Goal: Transaction & Acquisition: Purchase product/service

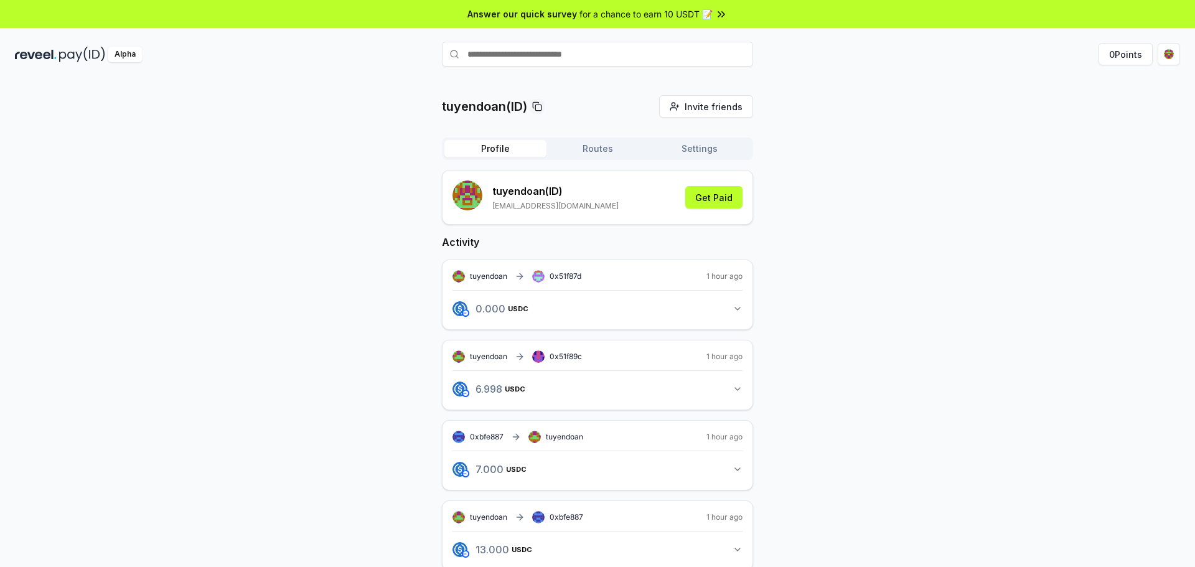
click at [543, 52] on input "text" at bounding box center [597, 54] width 311 height 25
type input "**********"
click at [744, 80] on span "Pay" at bounding box center [736, 78] width 24 height 19
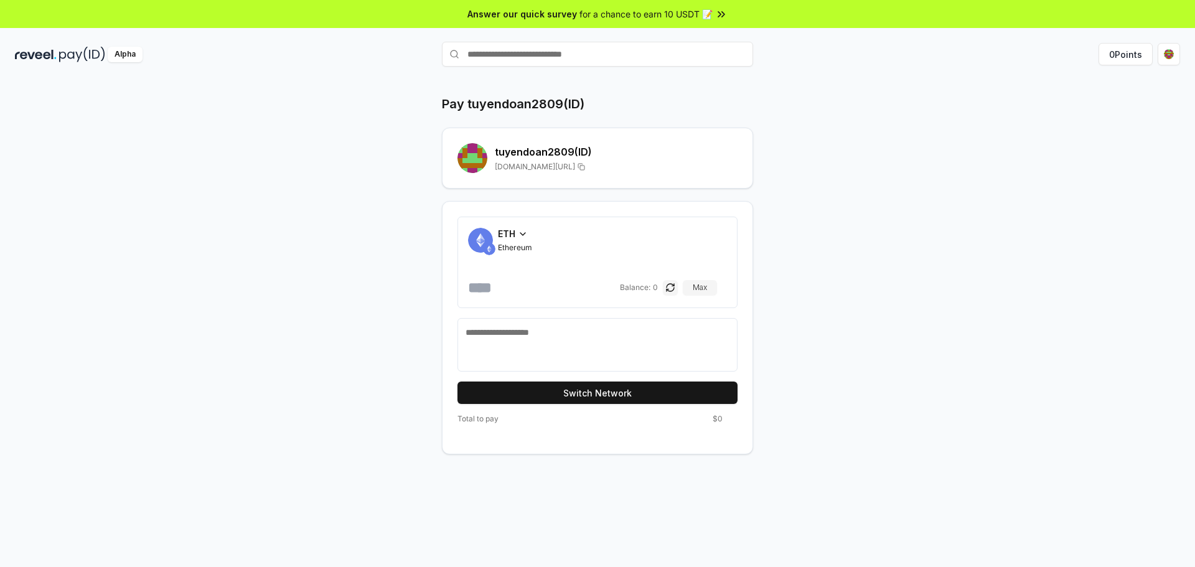
click at [521, 235] on icon at bounding box center [523, 234] width 10 height 10
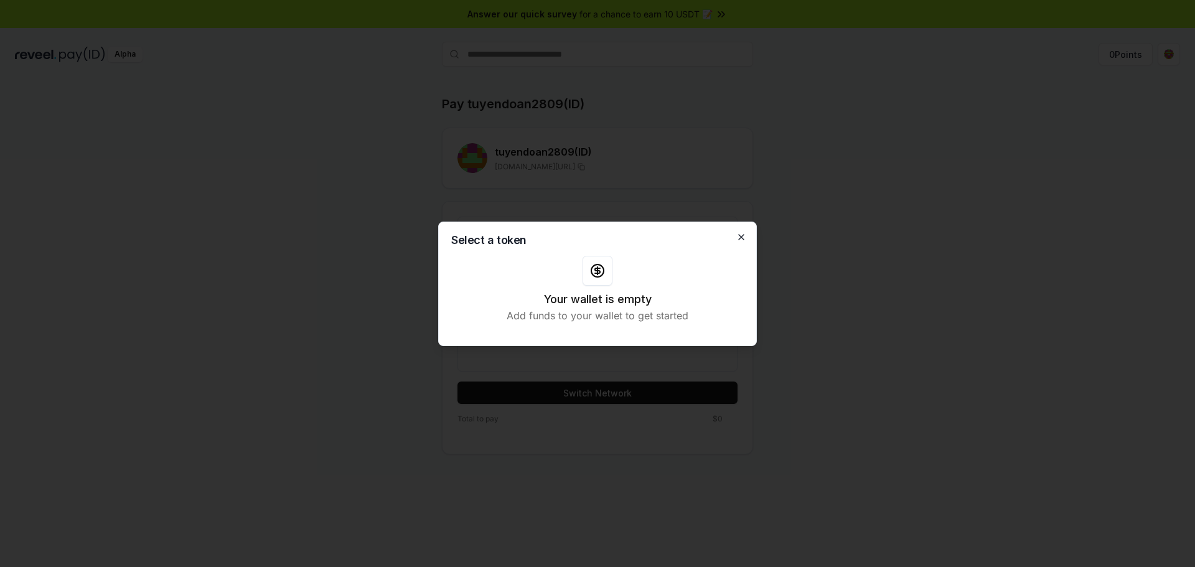
click at [742, 240] on icon "button" at bounding box center [741, 237] width 10 height 10
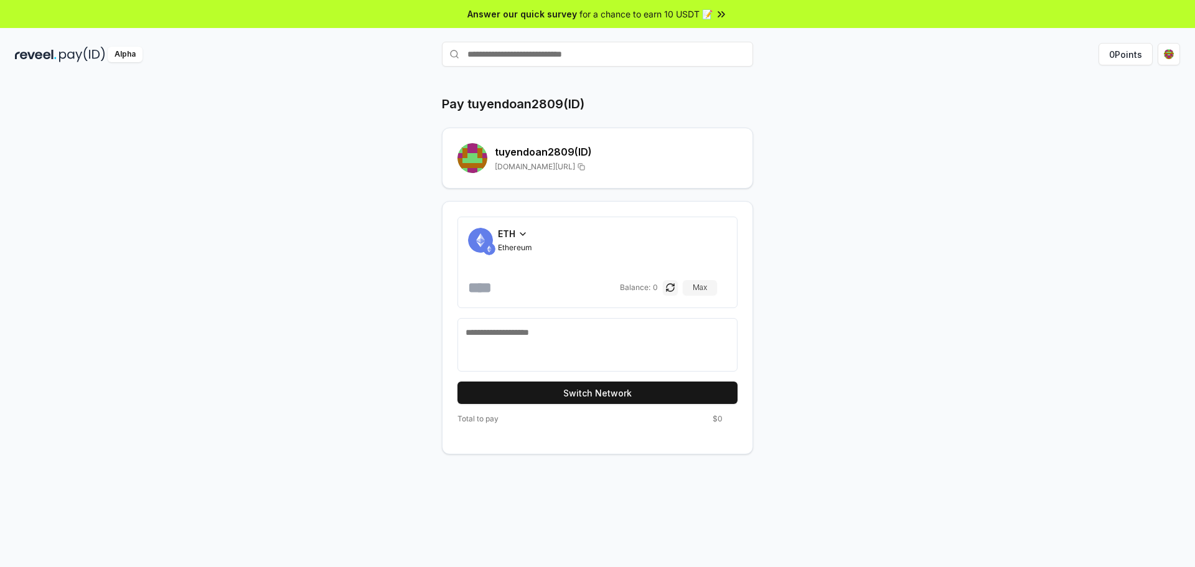
click at [486, 248] on img at bounding box center [489, 249] width 12 height 12
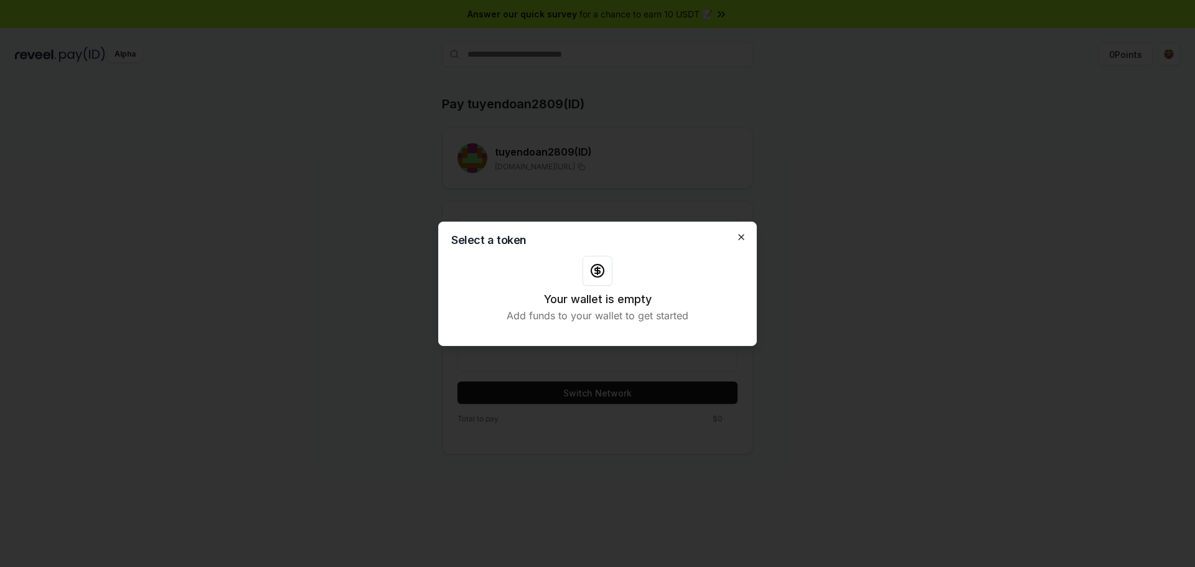
click at [739, 240] on icon "button" at bounding box center [741, 237] width 10 height 10
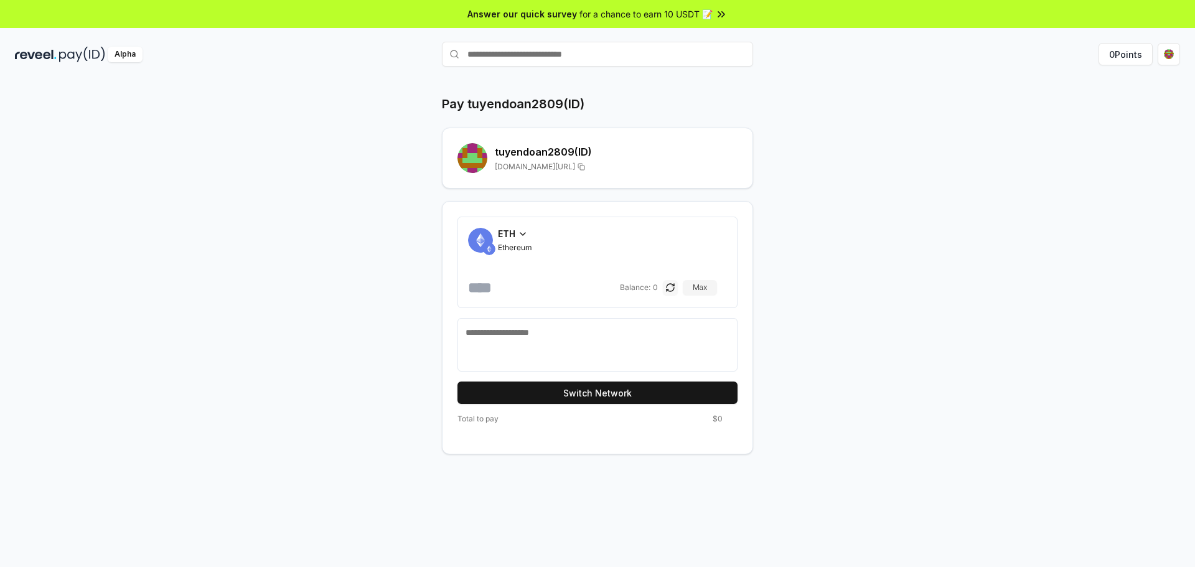
click at [678, 286] on button "button" at bounding box center [670, 287] width 15 height 15
click at [683, 289] on button "button" at bounding box center [680, 287] width 15 height 15
click at [512, 240] on span "ETH" at bounding box center [506, 233] width 17 height 13
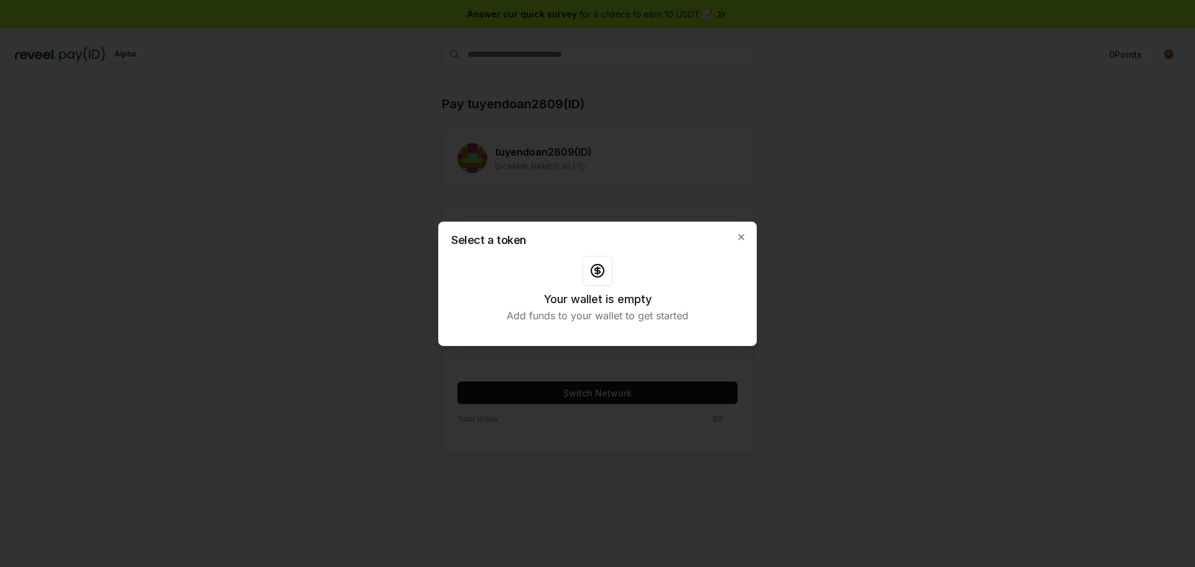
click at [735, 241] on h2 "Select a token" at bounding box center [597, 240] width 292 height 11
click at [741, 232] on icon "button" at bounding box center [741, 237] width 10 height 10
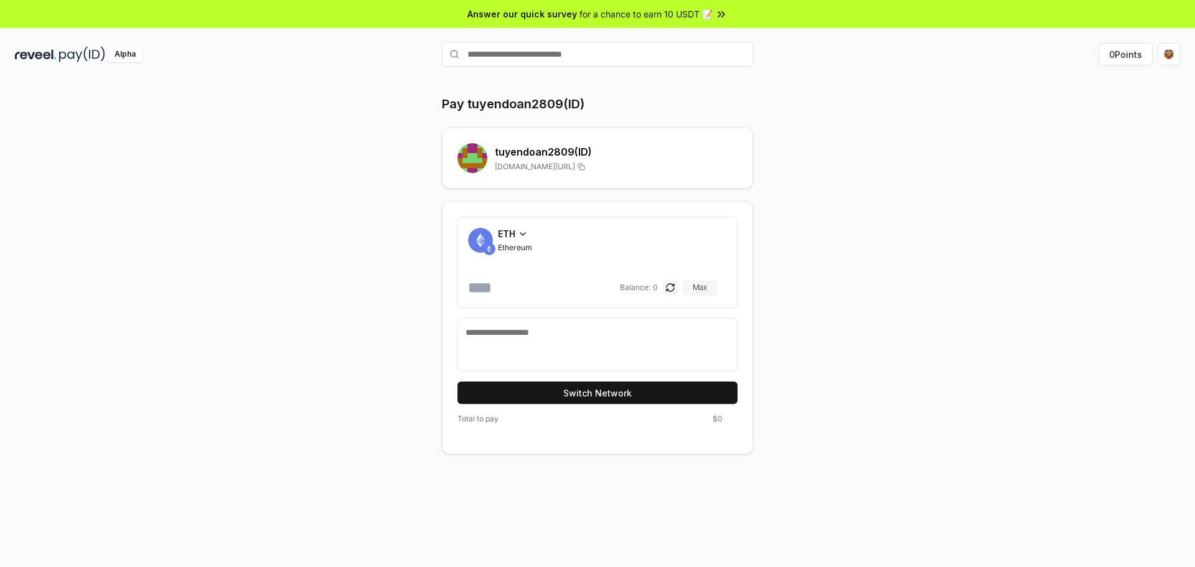
click at [518, 238] on icon at bounding box center [523, 234] width 10 height 10
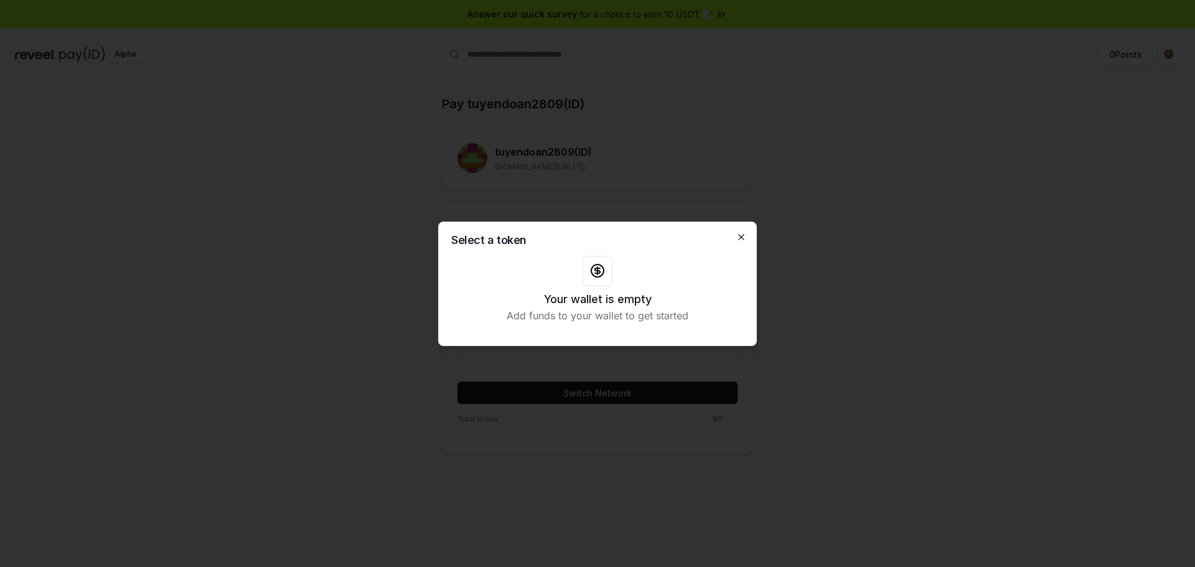
click at [738, 235] on icon "button" at bounding box center [741, 237] width 10 height 10
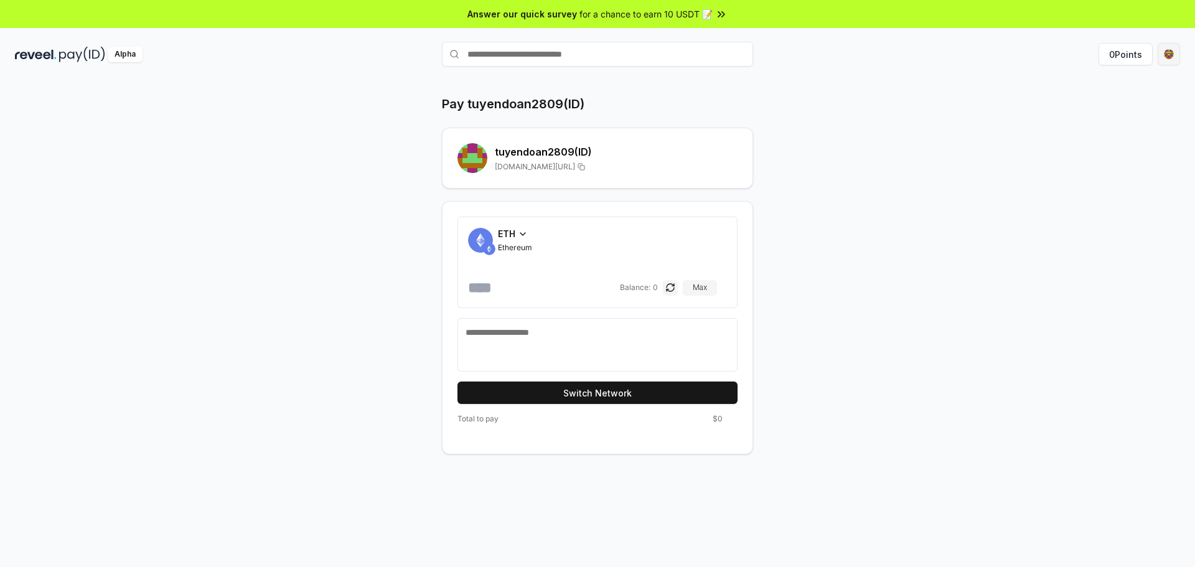
click at [1166, 60] on html "Answer our quick survey for a chance to earn 10 USDT 📝 Alpha 0 Points Pay tuyen…" at bounding box center [597, 283] width 1195 height 567
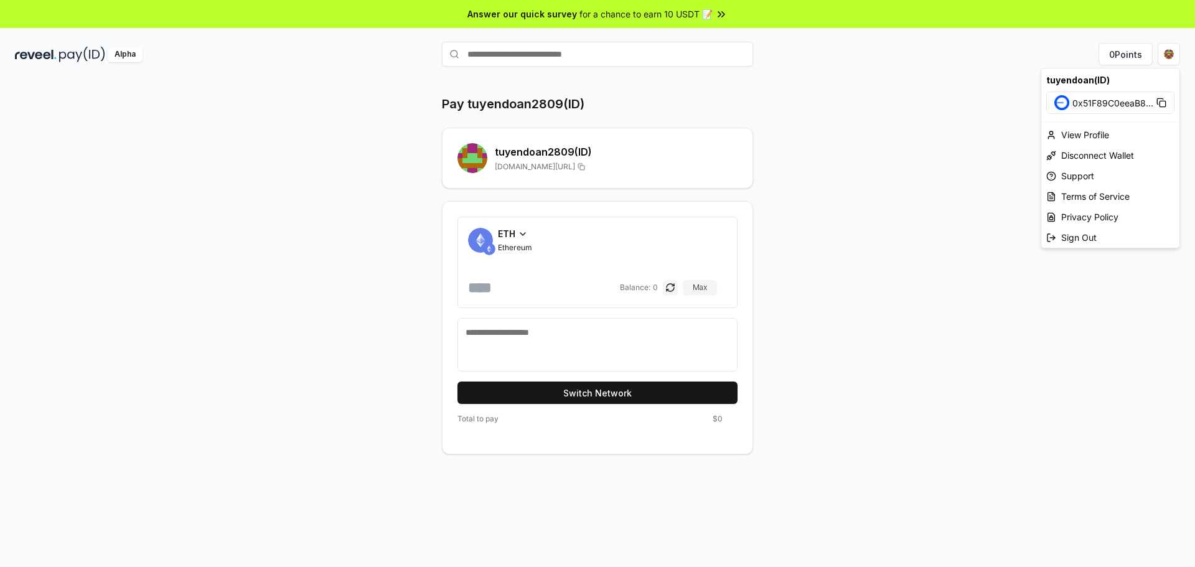
click at [1086, 103] on span "0x51F89C0eeaB8 ..." at bounding box center [1112, 102] width 81 height 13
click at [883, 166] on html "Answer our quick survey for a chance to earn 10 USDT 📝 Alpha 0 Points Pay tuyen…" at bounding box center [597, 283] width 1195 height 567
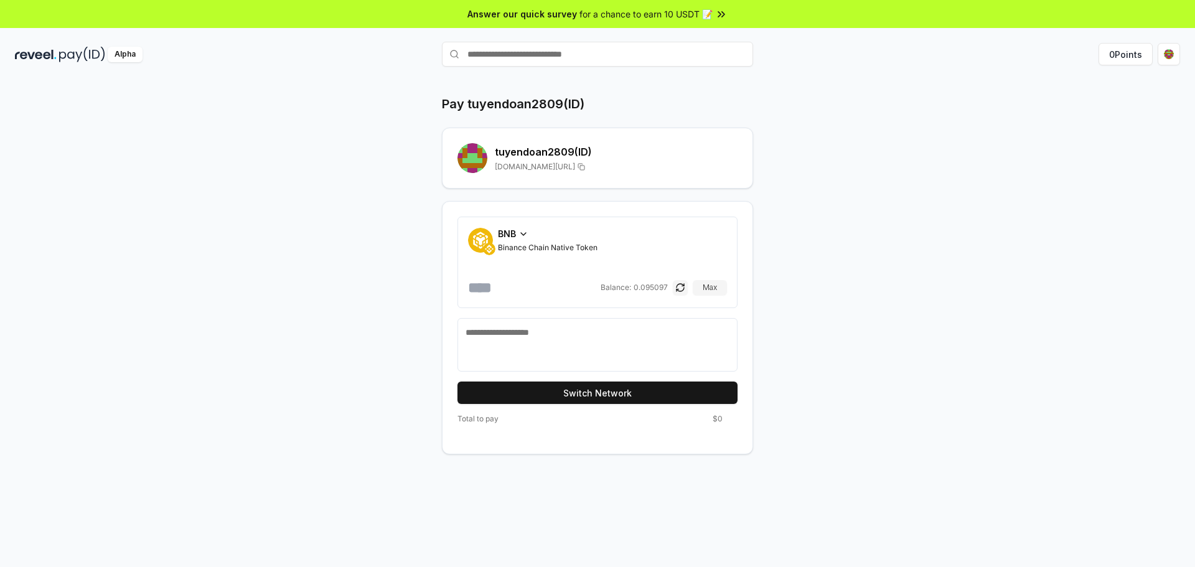
click at [523, 238] on icon at bounding box center [523, 234] width 10 height 10
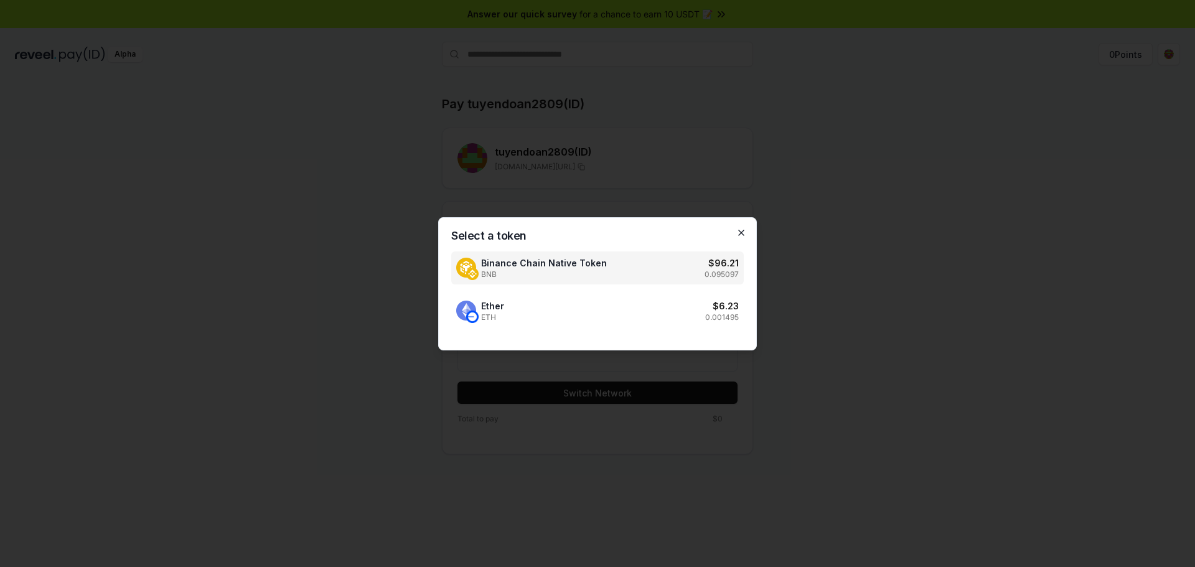
click at [741, 231] on icon "button" at bounding box center [741, 233] width 10 height 10
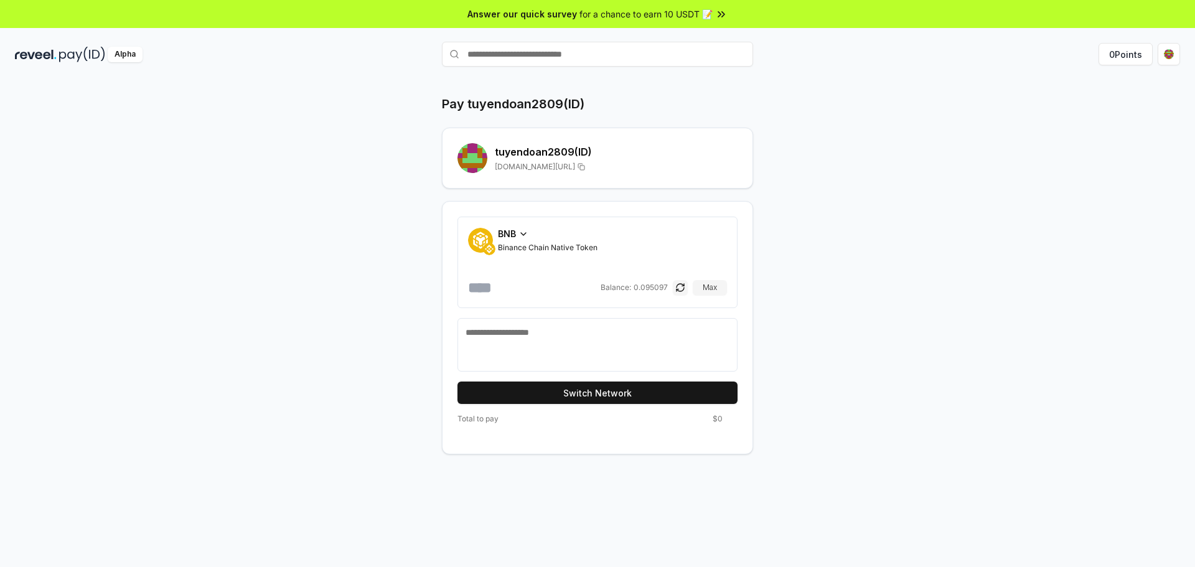
click at [528, 233] on icon at bounding box center [523, 234] width 10 height 10
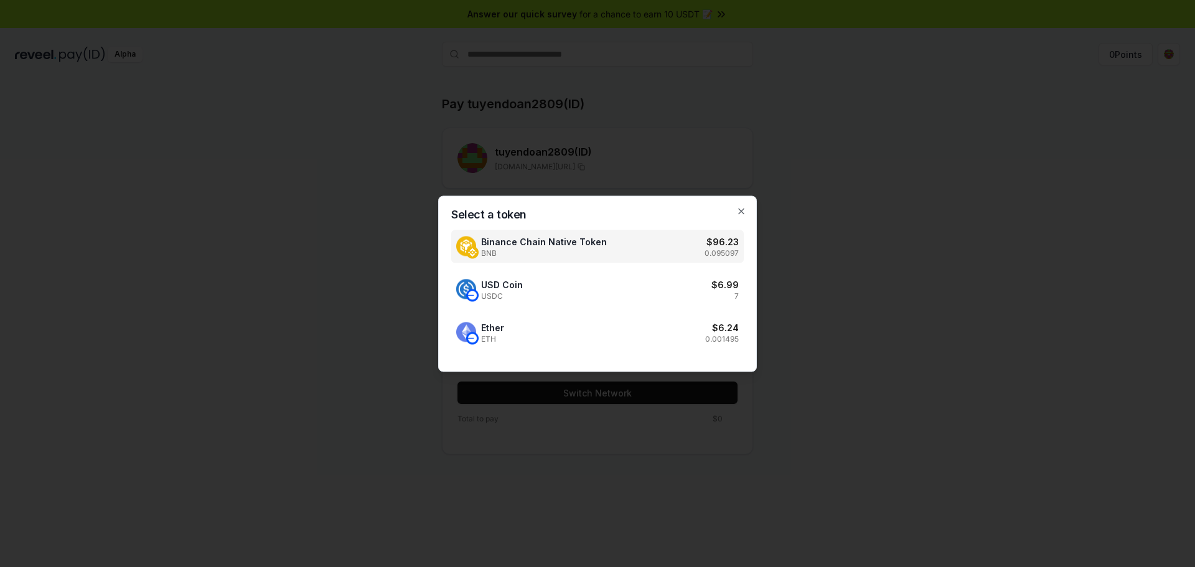
click at [740, 235] on div "Binance Chain Native Token BNB $ 96.23 0.095097" at bounding box center [597, 246] width 292 height 33
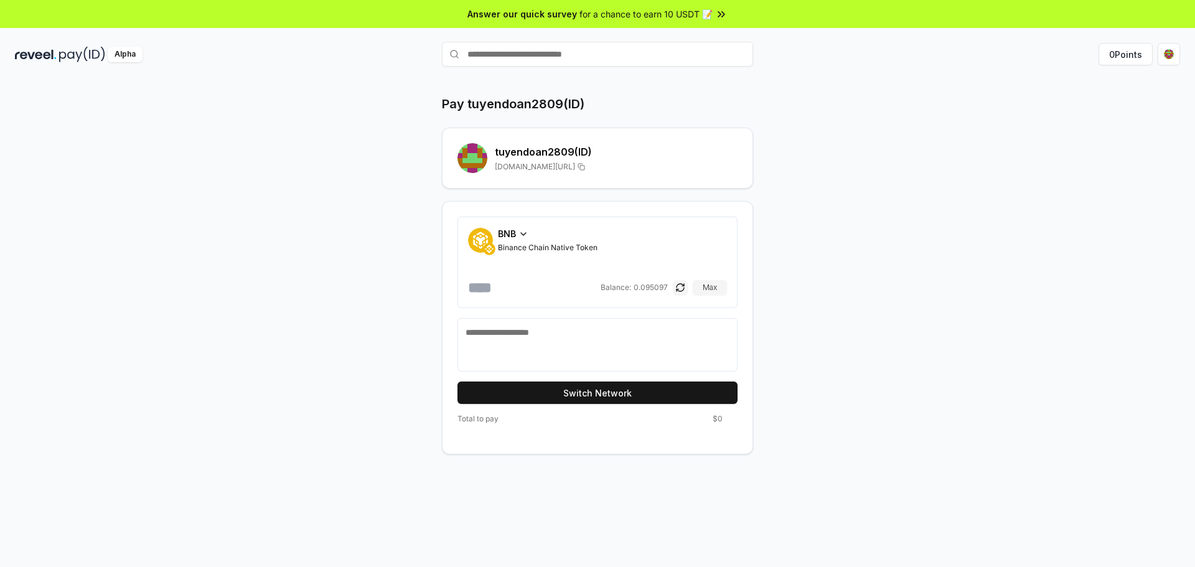
click at [518, 237] on div "BNB" at bounding box center [548, 233] width 100 height 13
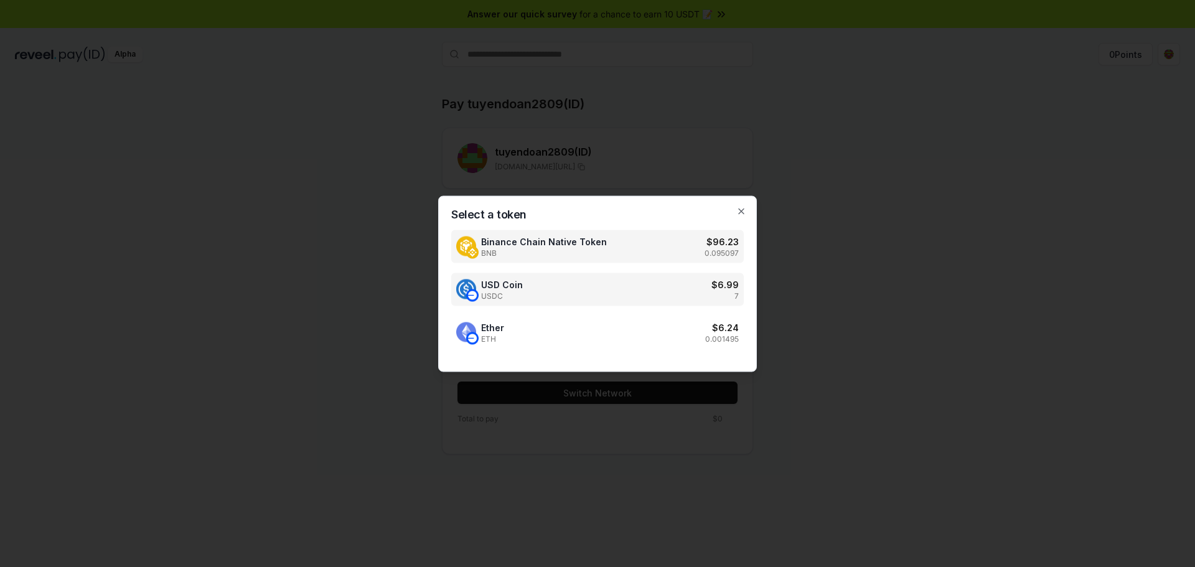
click at [529, 283] on div "USD Coin USDC $ 6.99 7" at bounding box center [597, 289] width 292 height 33
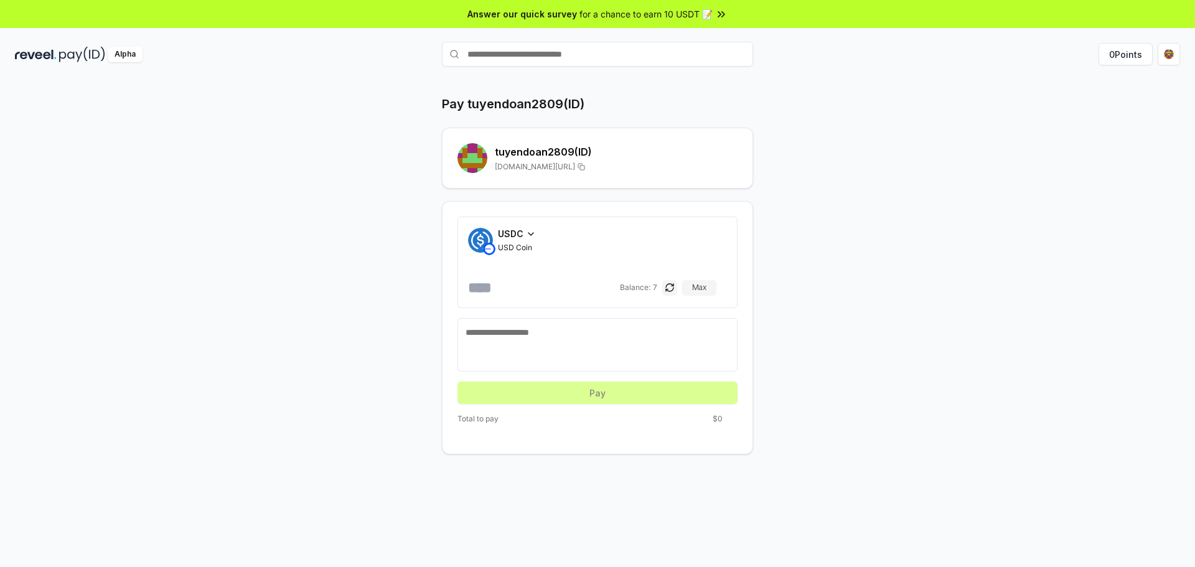
click at [561, 290] on input "number" at bounding box center [542, 287] width 149 height 20
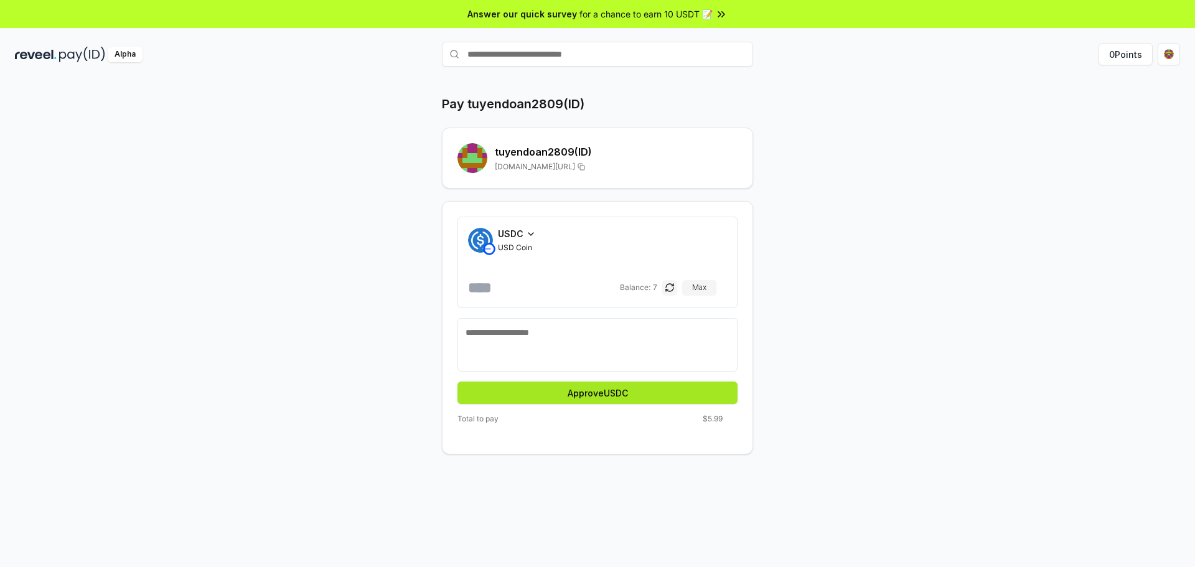
type input "*"
click at [577, 399] on button "Approve USDC" at bounding box center [597, 392] width 280 height 22
click at [1067, 176] on div "Pay tuyendoan2809(ID) tuyendoan2809 (ID) reveel.id/pay/tuyendoan2809 USDC USD C…" at bounding box center [597, 336] width 1195 height 532
